Goal: Task Accomplishment & Management: Manage account settings

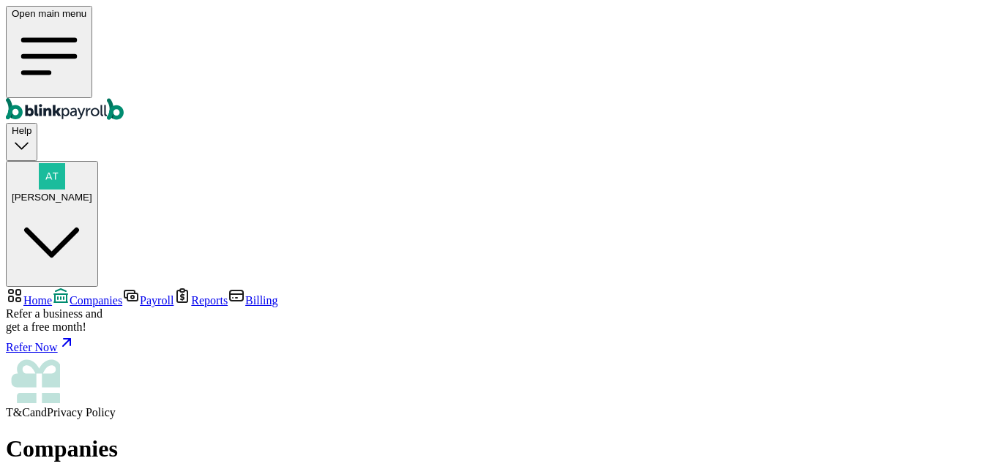
click at [916, 9] on div "Open main menu Help Atul Chauhan" at bounding box center [500, 146] width 988 height 281
click at [92, 192] on span "Atul Chauhan" at bounding box center [52, 197] width 80 height 11
drag, startPoint x: 763, startPoint y: 254, endPoint x: 992, endPoint y: 260, distance: 229.1
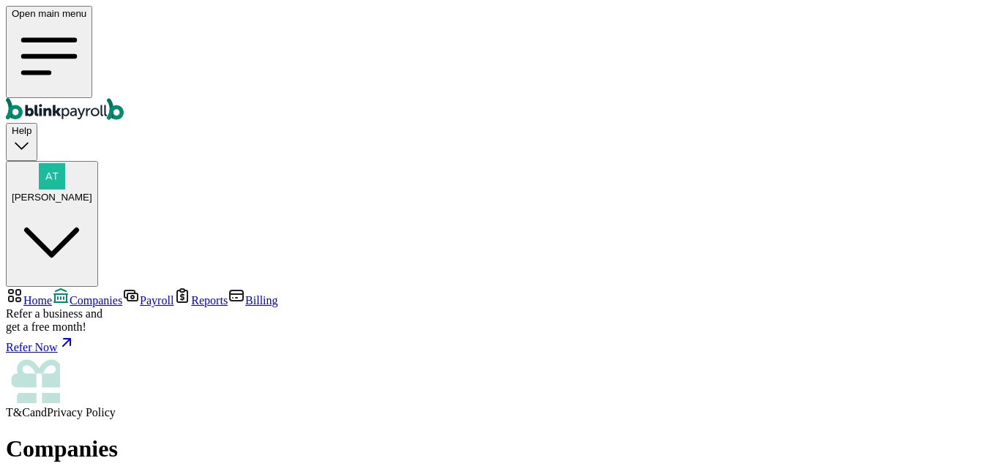
copy span "atul+testendtoend@blinkpayroll.com"
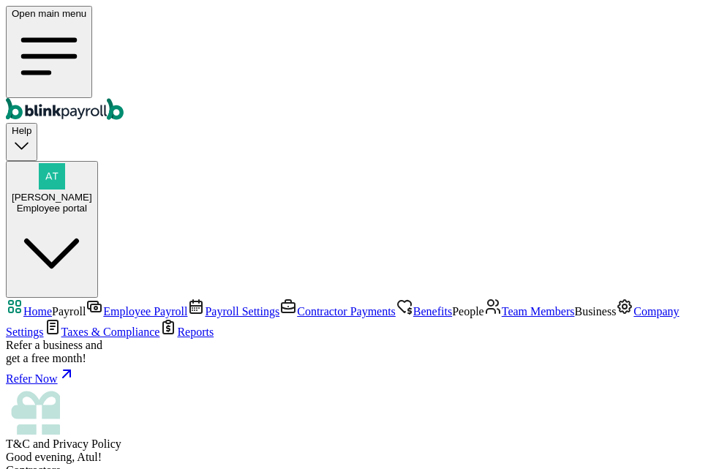
click at [19, 29] on icon "Global" at bounding box center [49, 56] width 75 height 75
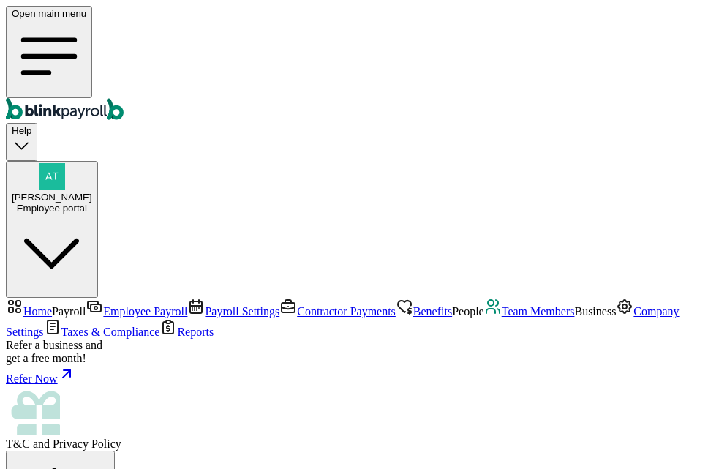
scroll to position [73, 0]
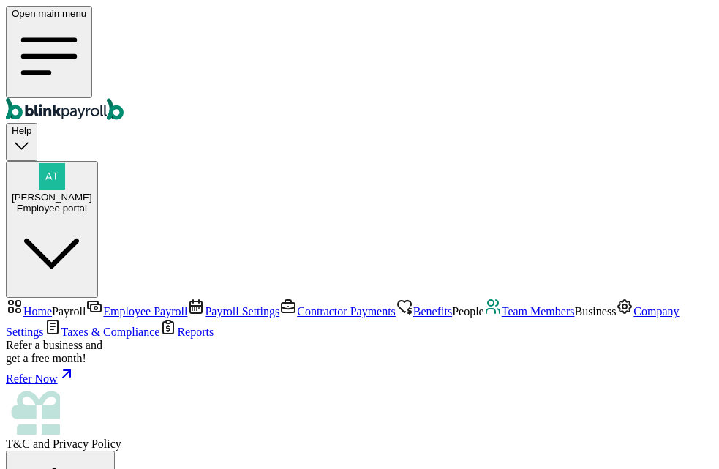
drag, startPoint x: 700, startPoint y: 198, endPoint x: 413, endPoint y: 249, distance: 291.4
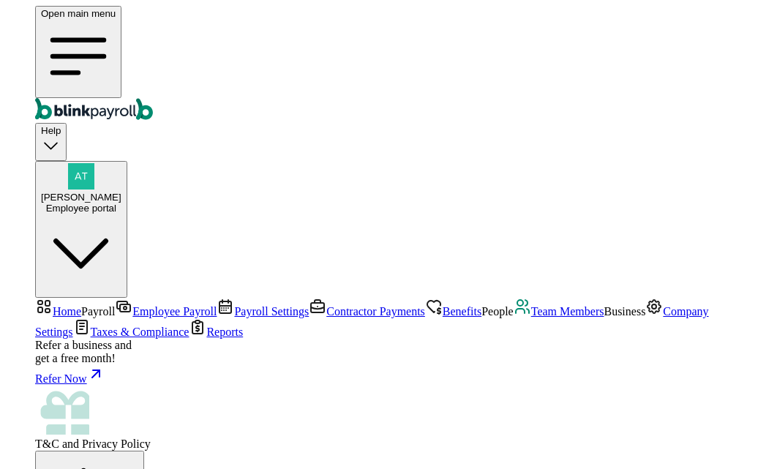
scroll to position [73, 0]
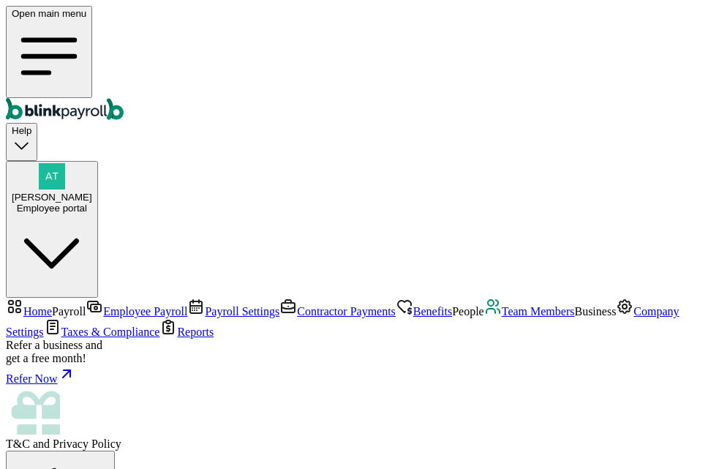
click at [92, 192] on span "[PERSON_NAME]" at bounding box center [52, 197] width 80 height 11
drag, startPoint x: 475, startPoint y: 252, endPoint x: 686, endPoint y: 255, distance: 211.5
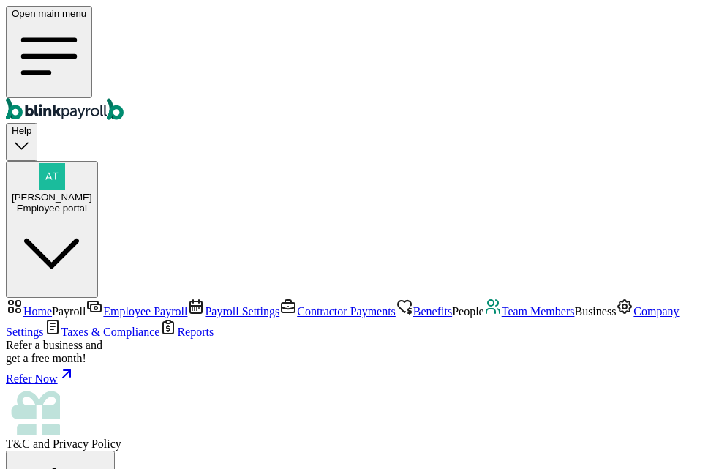
copy span "atul+testendtoend@blinkpayroll.com"
